Goal: Transaction & Acquisition: Purchase product/service

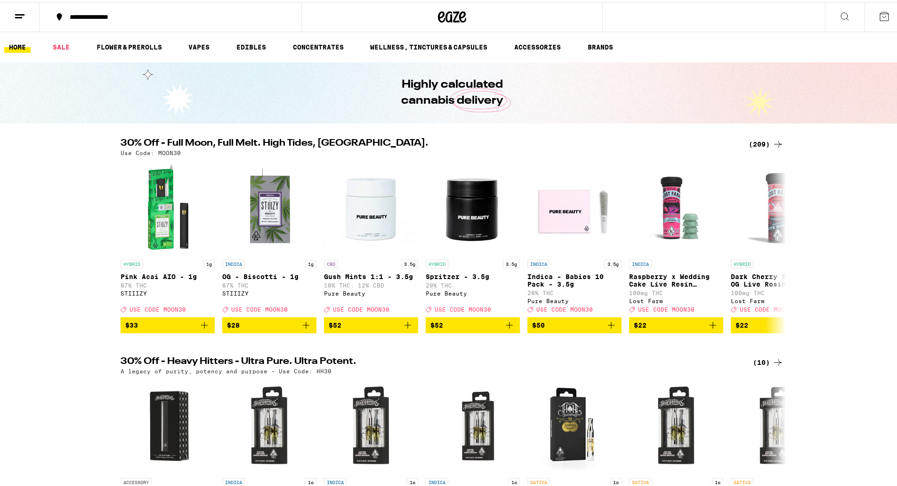
click at [27, 12] on button at bounding box center [20, 15] width 40 height 30
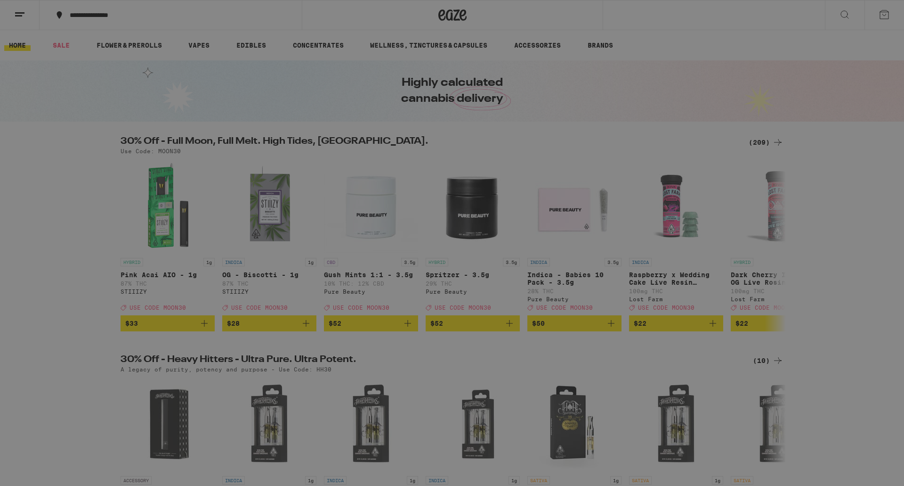
click at [111, 255] on link "Order History" at bounding box center [130, 253] width 165 height 11
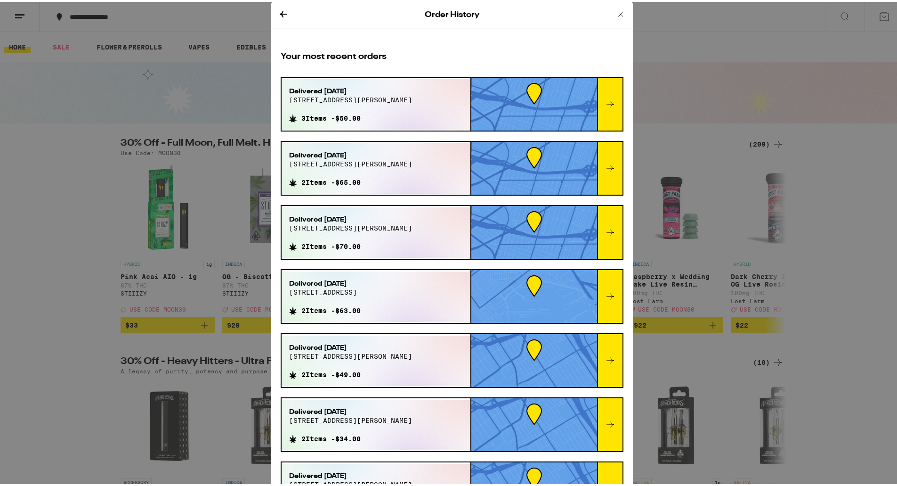
click at [605, 103] on icon at bounding box center [610, 102] width 11 height 11
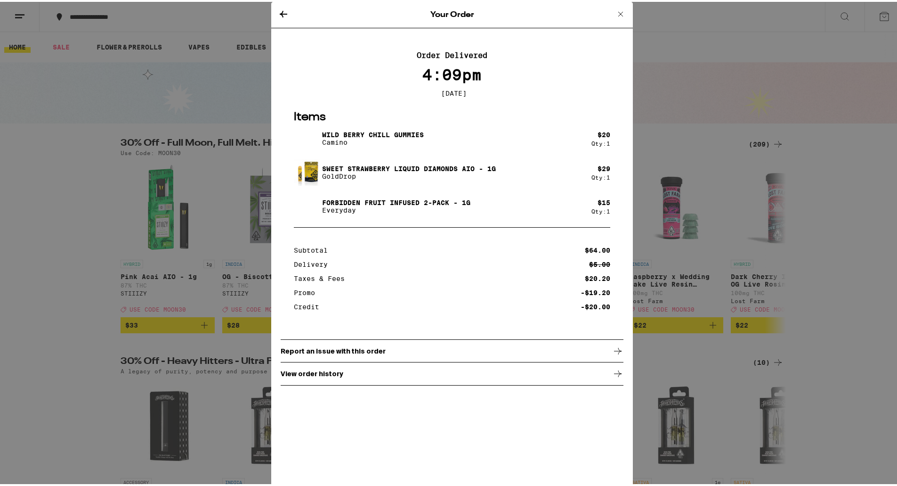
click at [686, 71] on div "Your Order Order Delivered 4:09pm [DATE] Items Wild [PERSON_NAME] Chill Gummies…" at bounding box center [452, 243] width 904 height 486
click at [759, 96] on div "Your Order Order Delivered 4:09pm [DATE] Items Wild [PERSON_NAME] Chill Gummies…" at bounding box center [452, 243] width 904 height 486
click at [619, 7] on icon at bounding box center [620, 12] width 11 height 11
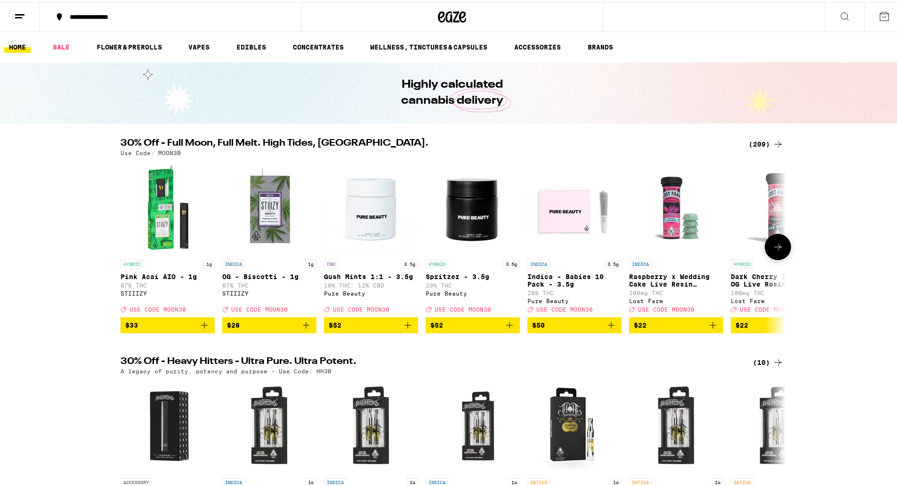
click at [466, 219] on img "Open page for Spritzer - 3.5g from Pure Beauty" at bounding box center [473, 206] width 94 height 94
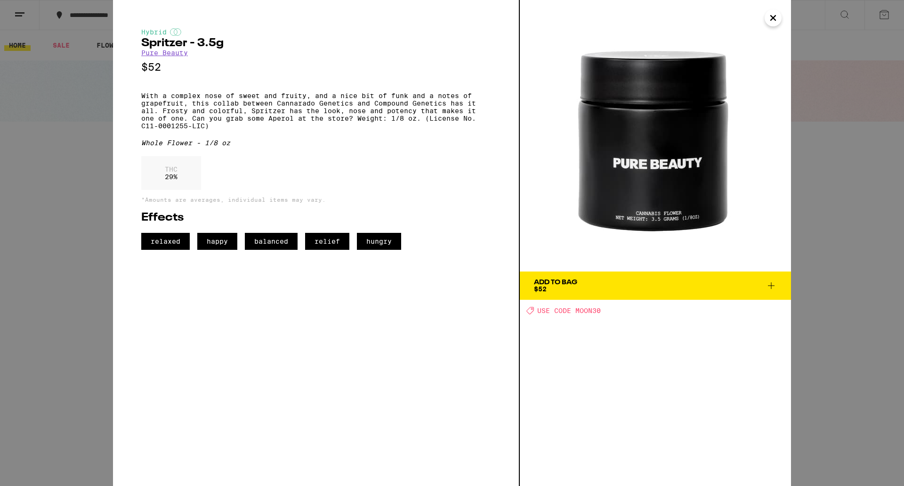
click at [774, 19] on icon "Close" at bounding box center [773, 18] width 5 height 5
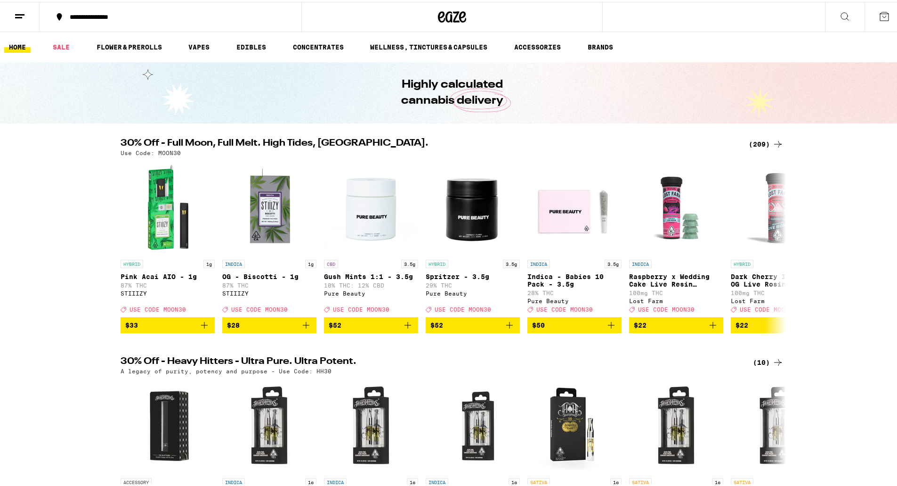
click at [781, 143] on div "30% Off - Full Moon, Full Melt. High Tides, Higher Vibes. (209) Use Code: MOON30" at bounding box center [452, 145] width 678 height 17
click at [772, 142] on icon at bounding box center [777, 142] width 11 height 11
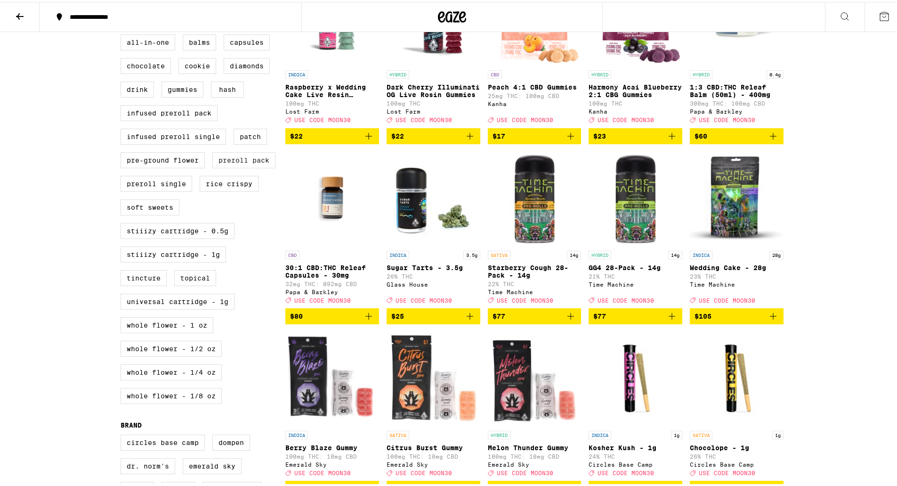
scroll to position [330, 0]
